Goal: Find specific page/section: Find specific page/section

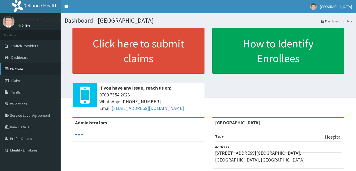
click at [14, 68] on link "PA Code" at bounding box center [30, 69] width 61 height 12
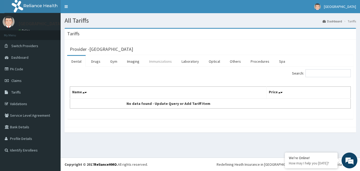
click at [158, 60] on link "Immunizations" at bounding box center [160, 61] width 31 height 11
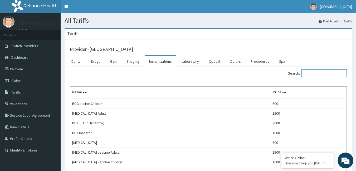
click at [310, 72] on input "Search:" at bounding box center [324, 73] width 45 height 8
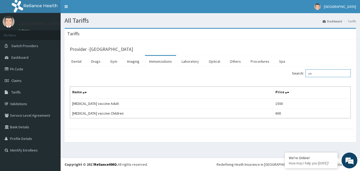
type input "y"
type input "m"
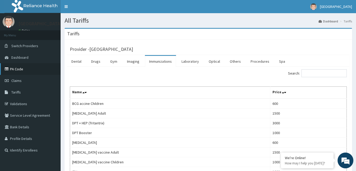
click at [27, 70] on link "PA Code" at bounding box center [30, 69] width 61 height 12
